Goal: Information Seeking & Learning: Learn about a topic

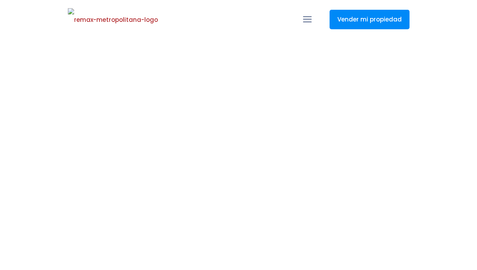
select select
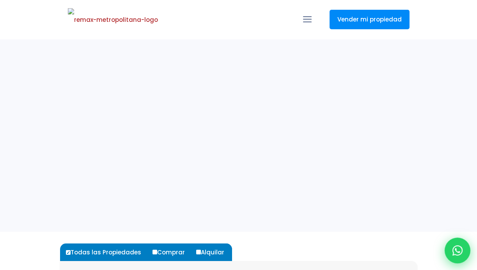
click at [462, 248] on div at bounding box center [457, 250] width 26 height 26
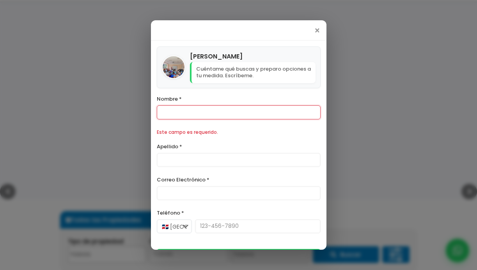
scroll to position [98, 0]
